Goal: Task Accomplishment & Management: Manage account settings

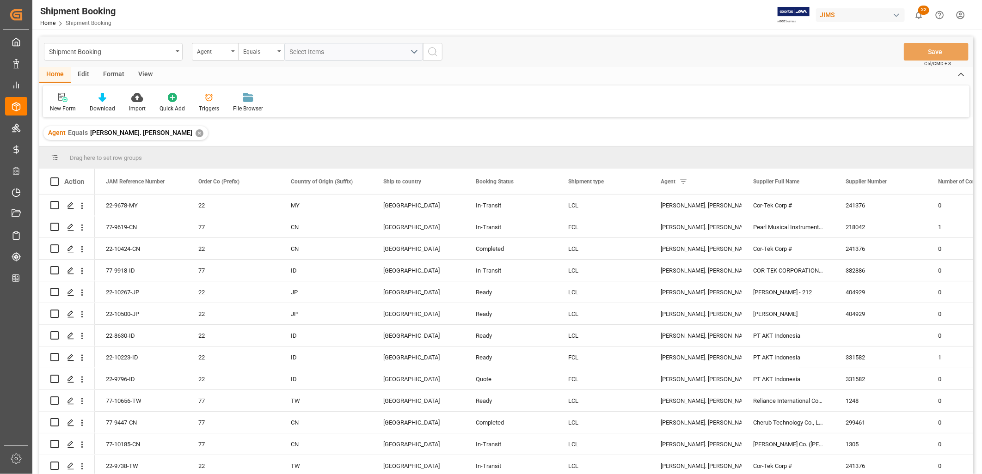
scroll to position [616, 0]
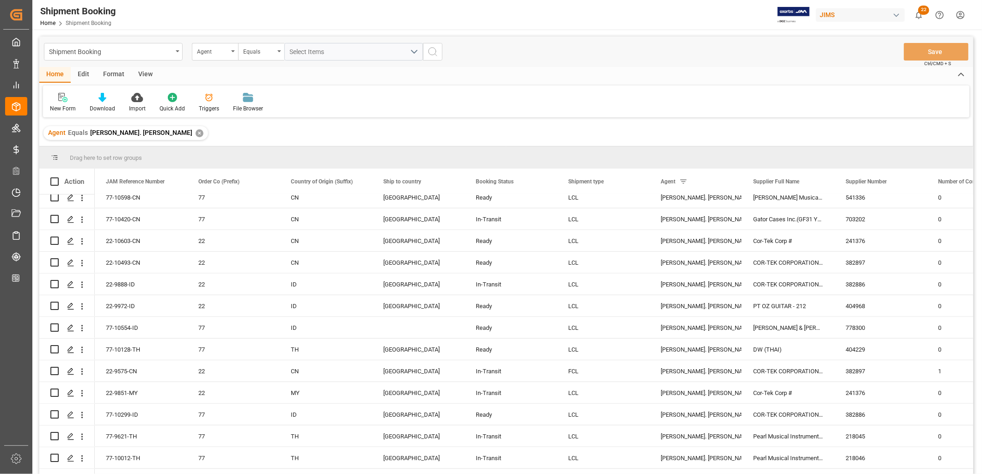
click at [196, 132] on div "✕" at bounding box center [200, 133] width 8 height 8
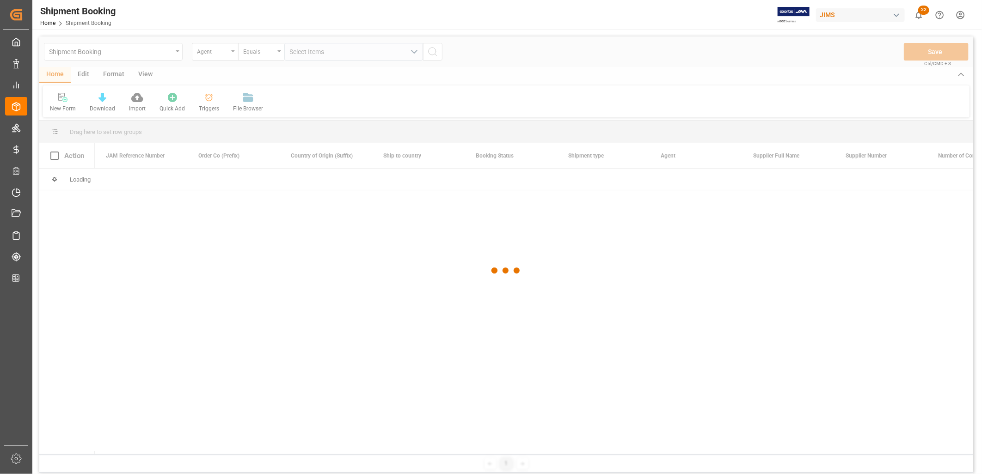
click at [234, 54] on div at bounding box center [506, 271] width 934 height 469
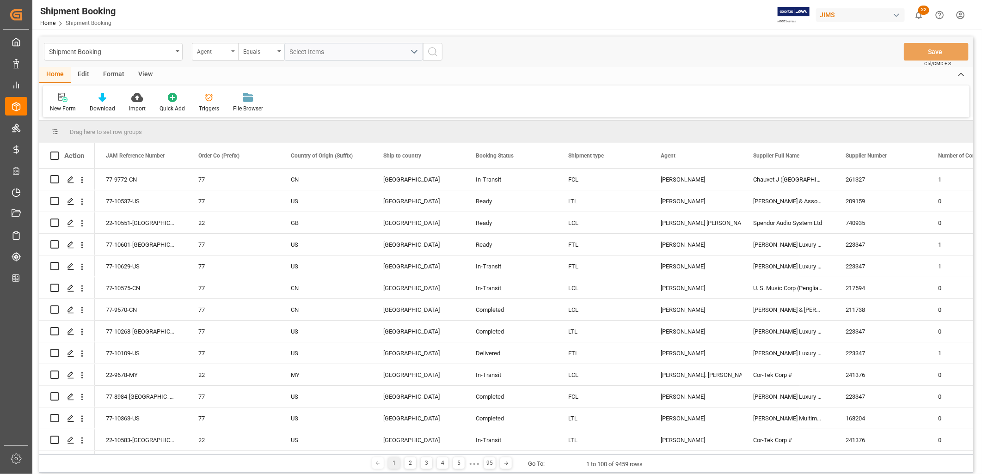
click at [233, 49] on div "Agent" at bounding box center [215, 52] width 46 height 18
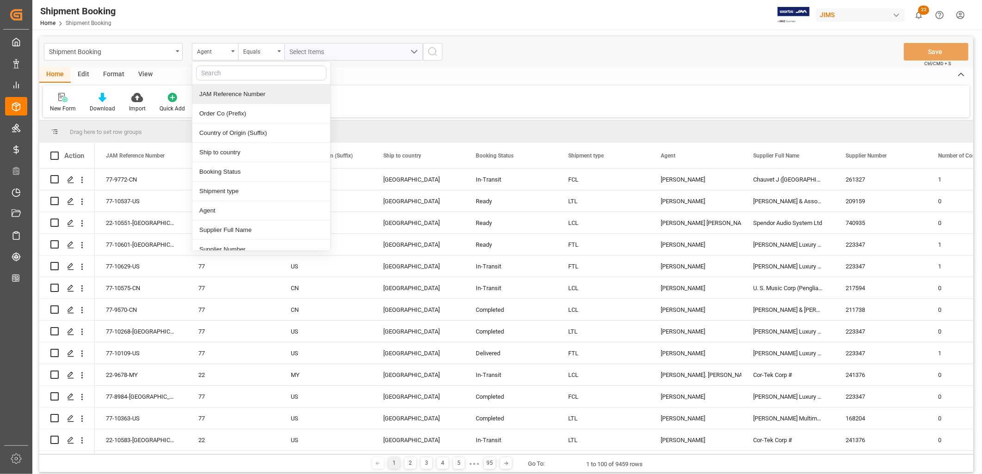
click at [236, 93] on div "JAM Reference Number" at bounding box center [261, 94] width 138 height 19
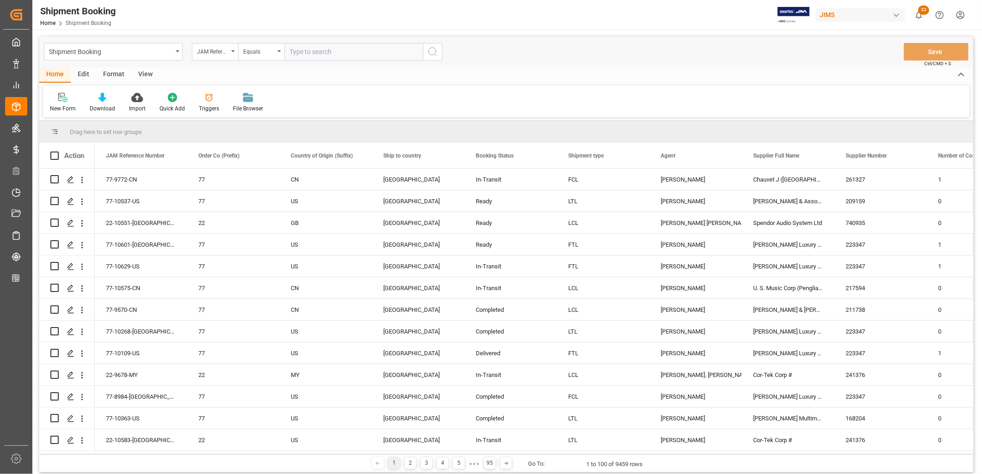
click at [309, 53] on input "text" at bounding box center [353, 52] width 139 height 18
type input "22-9851-MY"
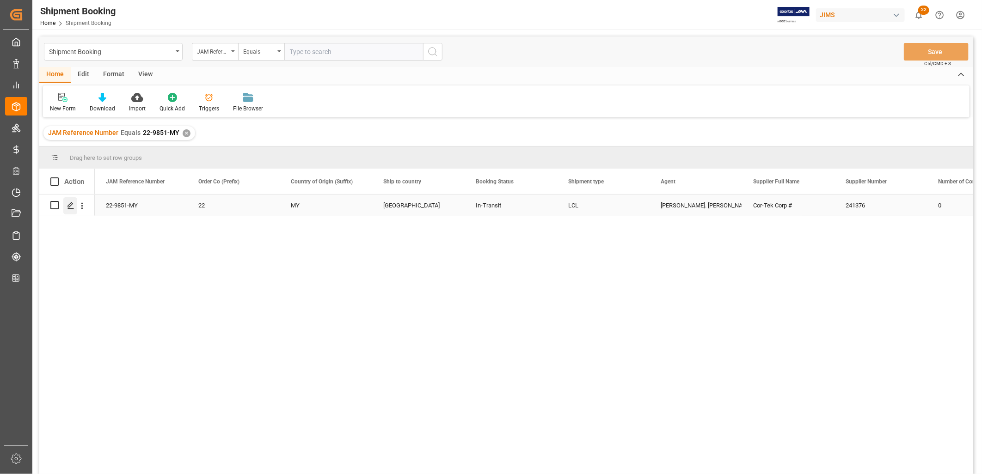
click at [70, 204] on icon "Press SPACE to select this row." at bounding box center [70, 205] width 7 height 7
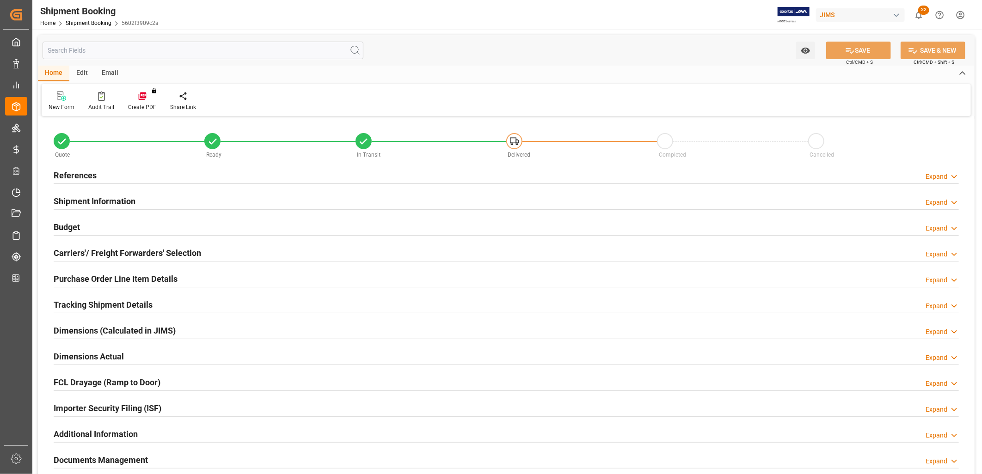
type input "4"
click at [110, 274] on h2 "Purchase Order Line Item Details" at bounding box center [116, 279] width 124 height 12
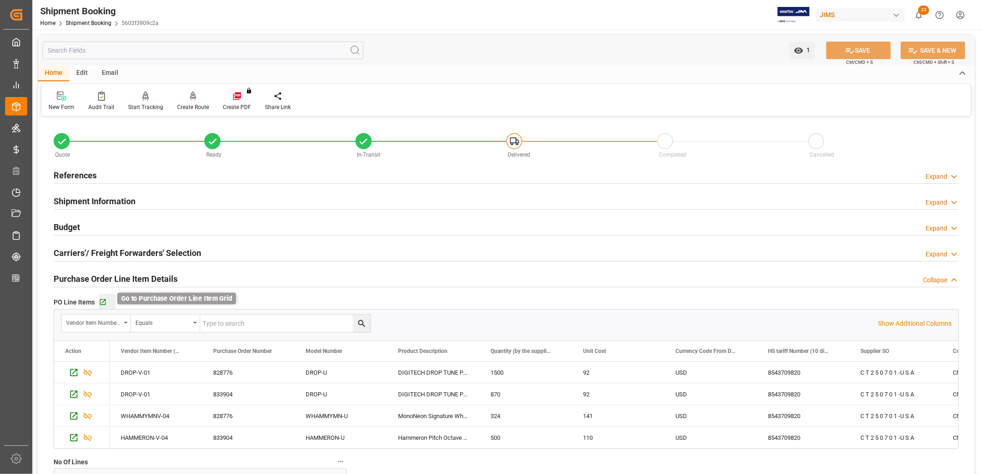
click at [104, 301] on icon "button" at bounding box center [103, 303] width 6 height 6
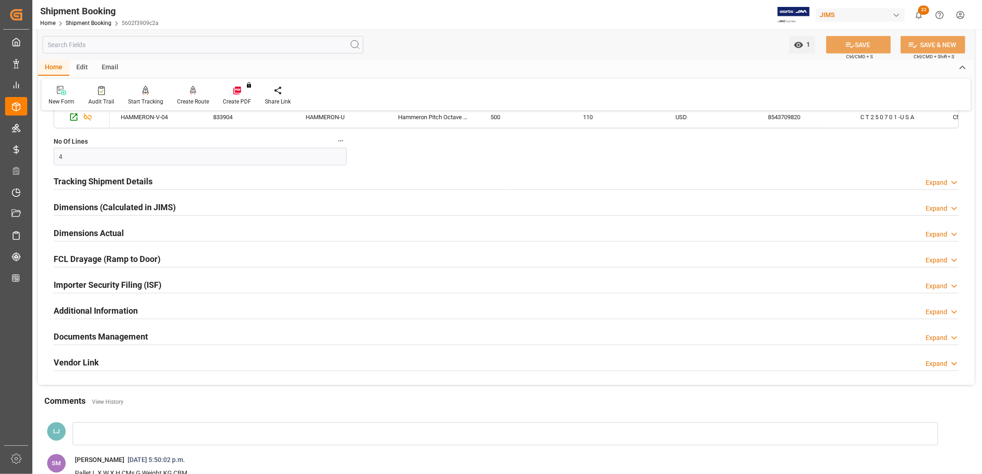
scroll to position [411, 0]
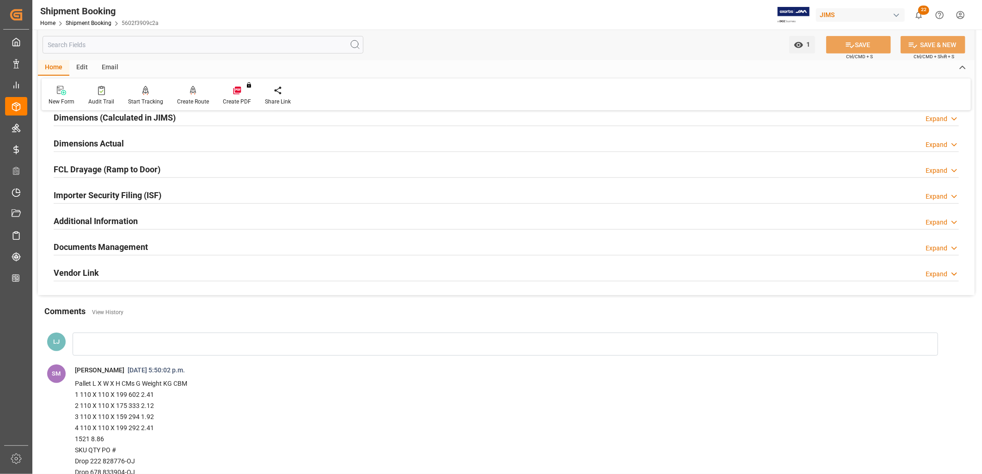
click at [130, 336] on div at bounding box center [506, 344] width 866 height 23
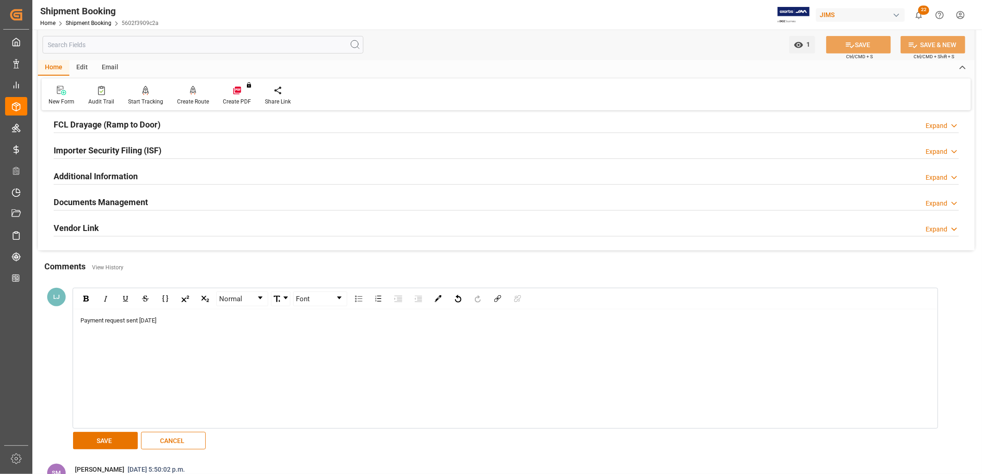
scroll to position [514, 0]
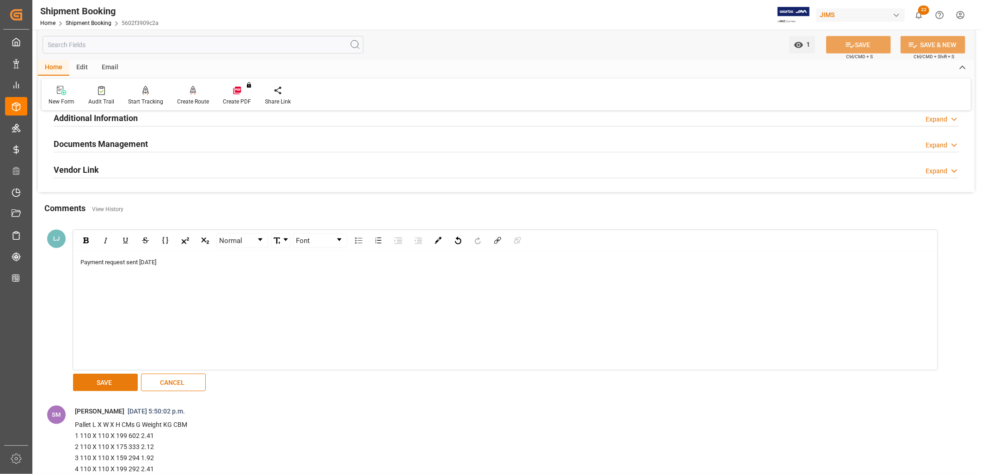
click at [118, 379] on button "SAVE" at bounding box center [105, 383] width 65 height 18
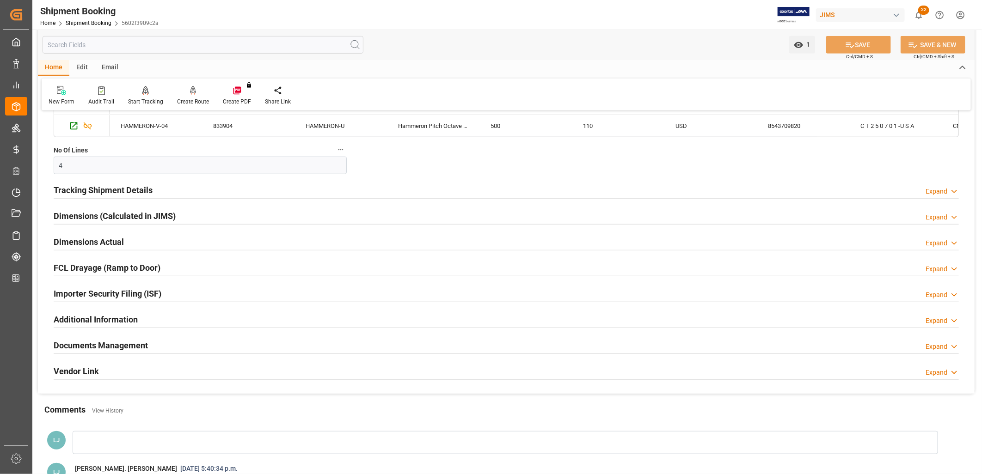
scroll to position [308, 0]
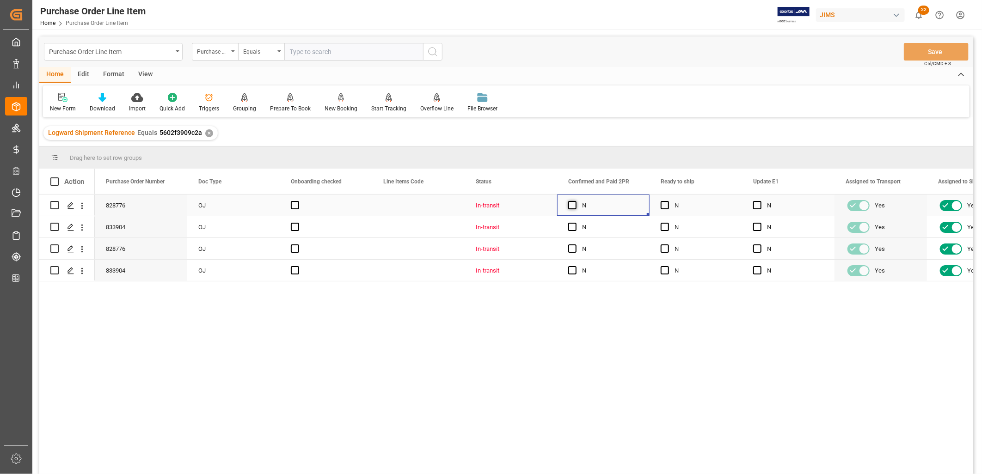
click at [572, 205] on span "Press SPACE to select this row." at bounding box center [572, 205] width 8 height 8
click at [575, 201] on input "Press SPACE to select this row." at bounding box center [575, 201] width 0 height 0
click at [571, 233] on div "Press SPACE to select this row." at bounding box center [575, 227] width 14 height 21
click at [571, 229] on span "Press SPACE to select this row." at bounding box center [572, 227] width 8 height 8
click at [575, 223] on input "Press SPACE to select this row." at bounding box center [575, 223] width 0 height 0
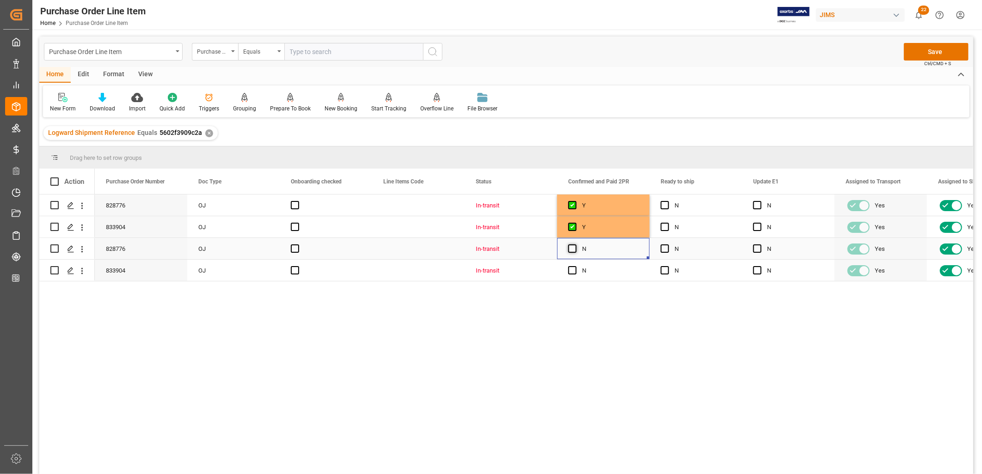
click at [573, 247] on span "Press SPACE to select this row." at bounding box center [572, 249] width 8 height 8
click at [575, 245] on input "Press SPACE to select this row." at bounding box center [575, 245] width 0 height 0
click at [574, 267] on span "Press SPACE to select this row." at bounding box center [572, 270] width 8 height 8
click at [575, 266] on input "Press SPACE to select this row." at bounding box center [575, 266] width 0 height 0
click at [927, 52] on button "Save" at bounding box center [936, 52] width 65 height 18
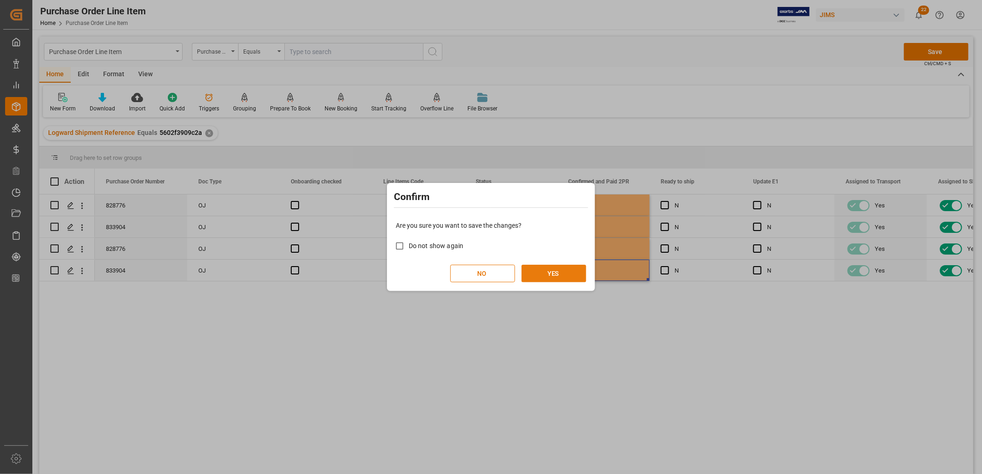
click at [556, 274] on button "YES" at bounding box center [554, 274] width 65 height 18
